Goal: Information Seeking & Learning: Learn about a topic

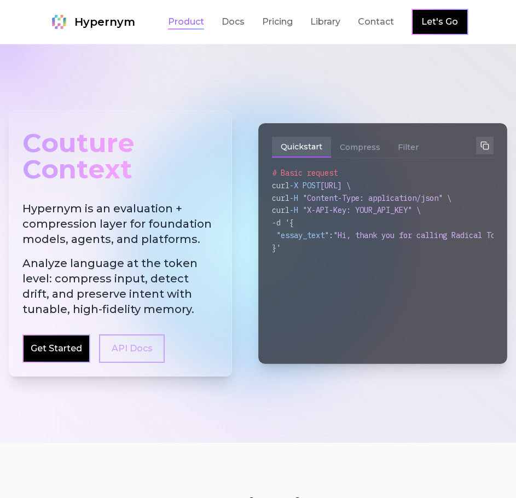
click at [191, 24] on link "Product" at bounding box center [186, 21] width 36 height 13
click at [244, 24] on link "Docs" at bounding box center [233, 21] width 23 height 13
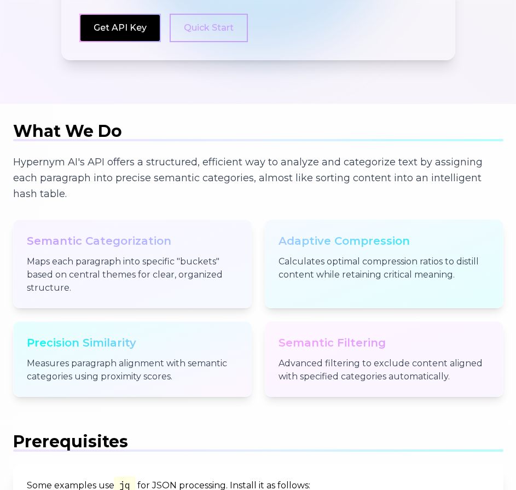
scroll to position [547, 0]
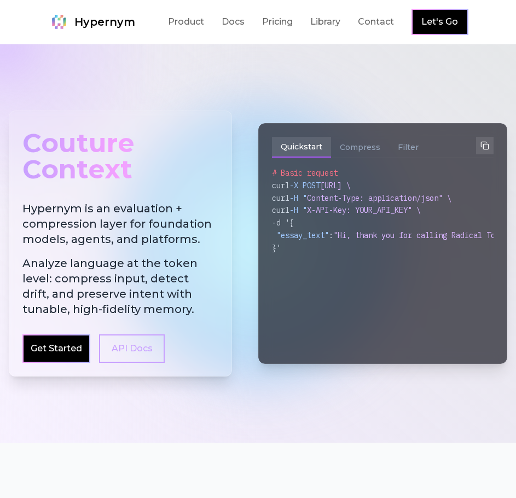
click at [263, 34] on div "Product Docs Pricing Library Contact Let's Go" at bounding box center [318, 22] width 300 height 26
click at [270, 22] on link "Pricing" at bounding box center [277, 21] width 31 height 13
